Goal: Task Accomplishment & Management: Manage account settings

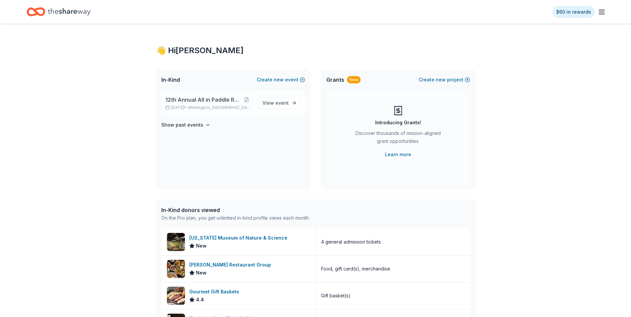
click at [196, 101] on span "12th Annual All in Paddle Raffle" at bounding box center [202, 100] width 75 height 8
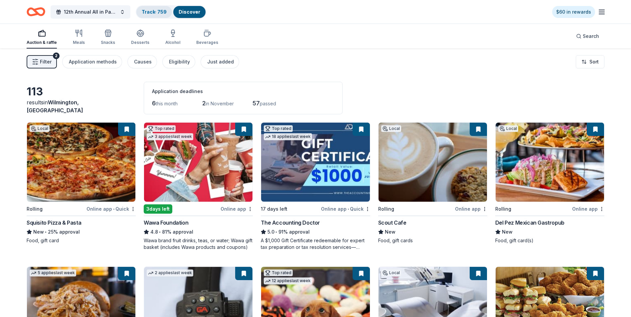
click at [153, 13] on link "Track · 759" at bounding box center [154, 12] width 25 height 6
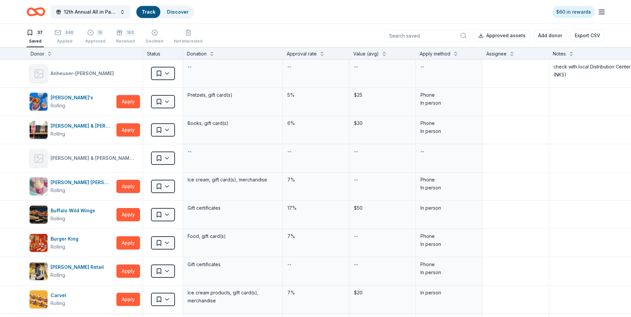
scroll to position [0, 0]
click at [59, 38] on div "448 Applied" at bounding box center [65, 36] width 20 height 15
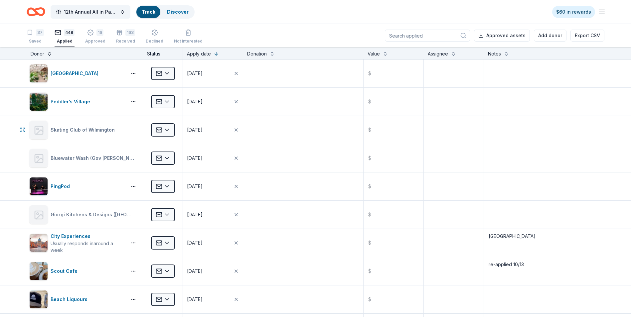
click at [49, 56] on button at bounding box center [49, 53] width 5 height 7
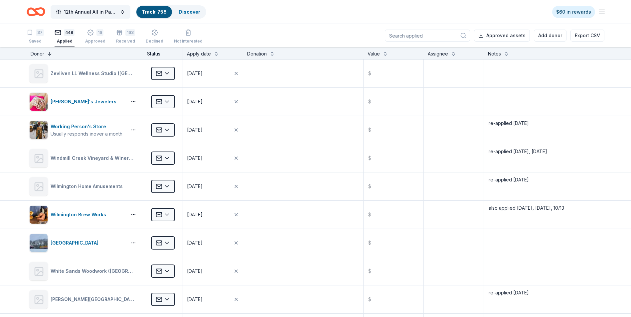
click at [49, 56] on button at bounding box center [49, 53] width 5 height 7
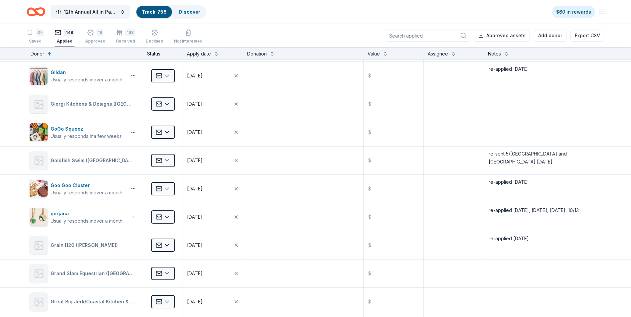
scroll to position [4388, 0]
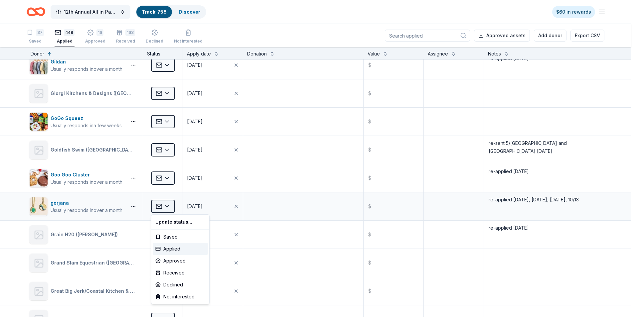
click at [169, 208] on html "12th Annual All in Paddle Raffle Track · 758 Discover $60 in rewards 37 Saved 4…" at bounding box center [318, 158] width 636 height 317
click at [169, 260] on div "Approved" at bounding box center [180, 261] width 55 height 12
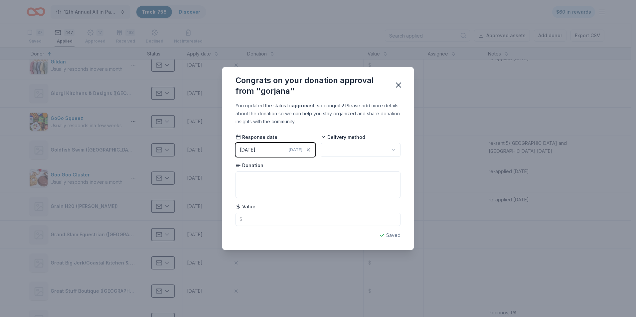
click at [393, 151] on html "12th Annual All in Paddle Raffle Track · 758 Discover $60 in rewards 37 Saved 4…" at bounding box center [318, 158] width 636 height 317
click at [248, 178] on textarea at bounding box center [317, 185] width 165 height 27
type textarea "Gift card - will have by [DATE]"
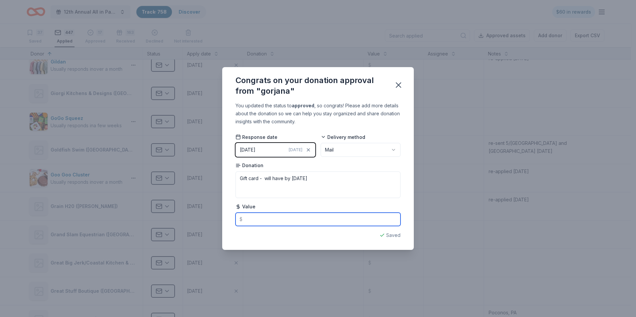
click at [251, 218] on input "text" at bounding box center [317, 219] width 165 height 13
type input "150.00"
click at [399, 82] on icon "button" at bounding box center [398, 84] width 9 height 9
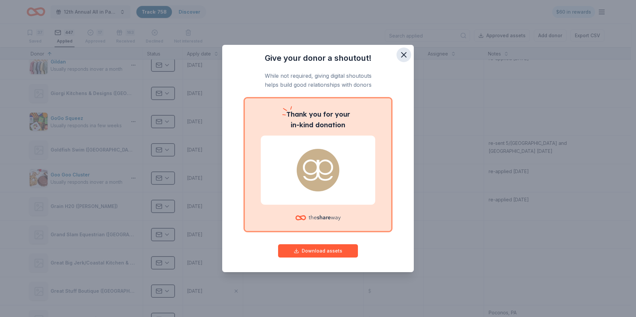
click at [405, 55] on icon "button" at bounding box center [403, 54] width 9 height 9
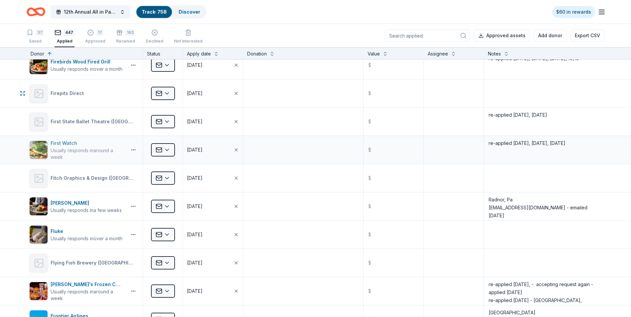
scroll to position [3789, 0]
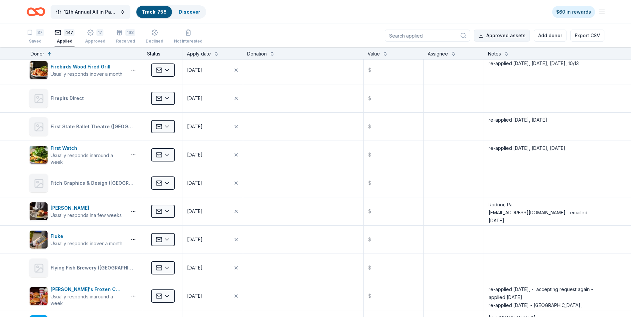
click at [502, 36] on button "Approved assets" at bounding box center [502, 36] width 56 height 12
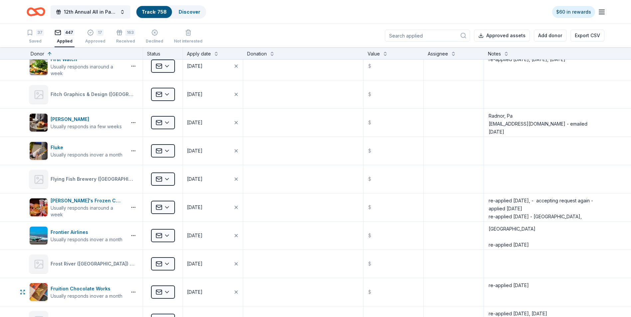
scroll to position [3756, 0]
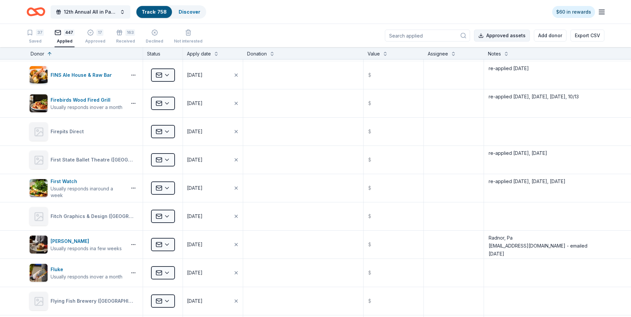
click at [510, 35] on button "Approved assets" at bounding box center [502, 36] width 56 height 12
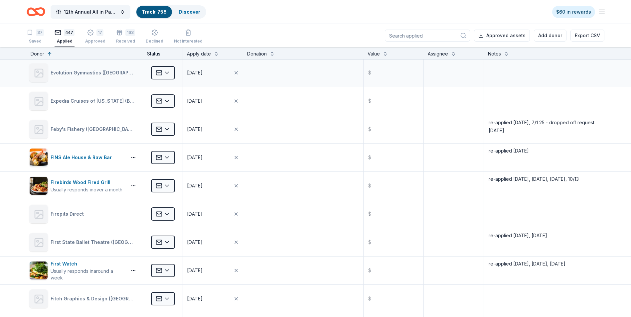
scroll to position [3656, 0]
